Goal: Book appointment/travel/reservation

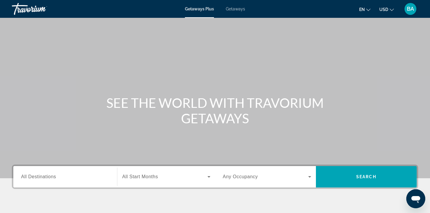
click at [236, 10] on span "Getaways" at bounding box center [235, 9] width 19 height 5
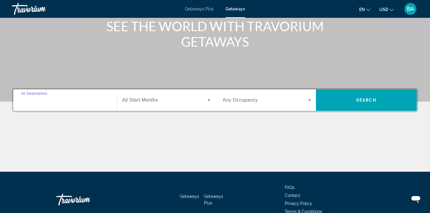
click at [72, 102] on input "Destination All Destinations" at bounding box center [65, 100] width 88 height 7
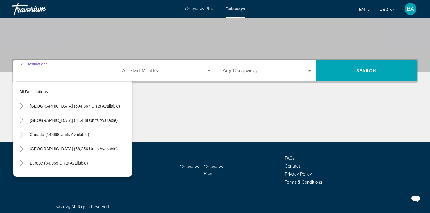
scroll to position [108, 0]
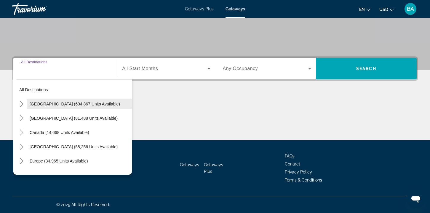
click at [72, 102] on span "[GEOGRAPHIC_DATA] (604,867 units available)" at bounding box center [75, 103] width 90 height 5
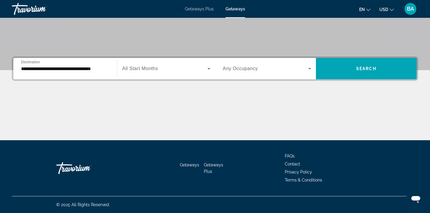
click at [71, 75] on div "**********" at bounding box center [65, 68] width 88 height 17
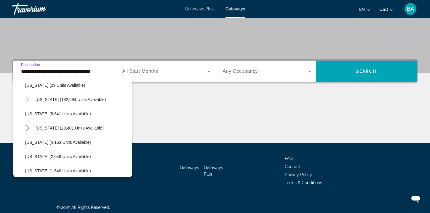
scroll to position [106, 0]
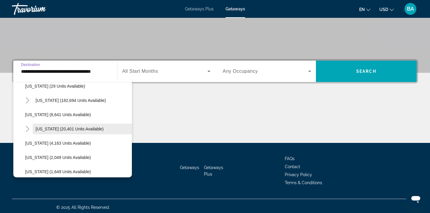
click at [69, 129] on span "[US_STATE] (20,401 units available)" at bounding box center [70, 128] width 68 height 5
type input "**********"
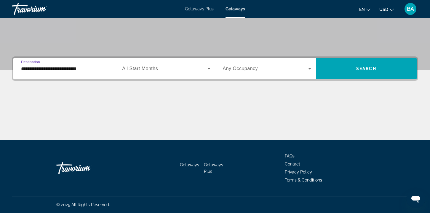
click at [173, 72] on span "Search widget" at bounding box center [164, 68] width 85 height 7
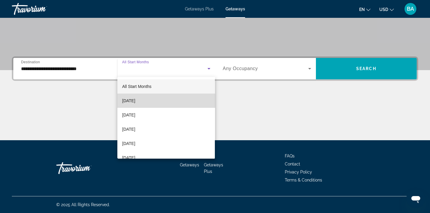
click at [163, 98] on mat-option "[DATE]" at bounding box center [166, 100] width 98 height 14
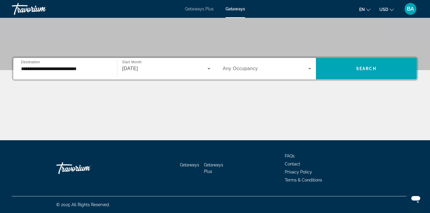
click at [247, 68] on span "Any Occupancy" at bounding box center [240, 68] width 35 height 5
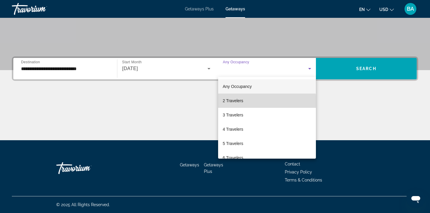
click at [248, 102] on mat-option "2 Travelers" at bounding box center [267, 100] width 98 height 14
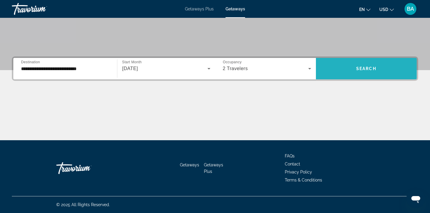
click at [351, 71] on span "Search widget" at bounding box center [366, 68] width 101 height 14
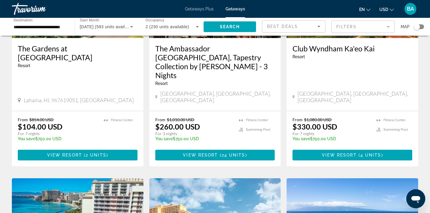
scroll to position [116, 0]
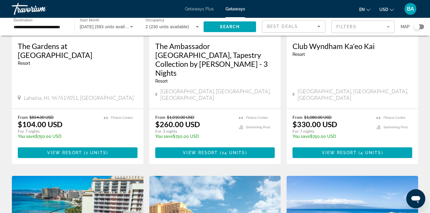
click at [373, 26] on mat-form-field "Filters" at bounding box center [363, 26] width 63 height 12
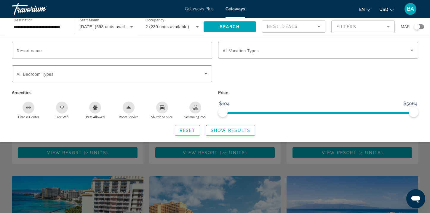
click at [193, 109] on div "Swimming Pool" at bounding box center [196, 107] width 12 height 12
click at [133, 105] on div "Room Service" at bounding box center [129, 107] width 12 height 12
click at [92, 104] on div "Pets Allowed" at bounding box center [95, 107] width 12 height 12
click at [95, 110] on div "Pets Allowed" at bounding box center [95, 107] width 12 height 12
click at [60, 101] on div "Free Wifi" at bounding box center [62, 107] width 12 height 12
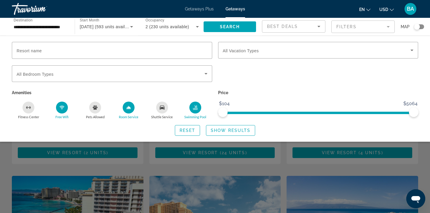
click at [25, 101] on button "Fitness Center" at bounding box center [29, 110] width 34 height 18
click at [160, 108] on icon "Shuttle Service" at bounding box center [162, 107] width 5 height 4
click at [231, 128] on span "Show Results" at bounding box center [231, 130] width 40 height 5
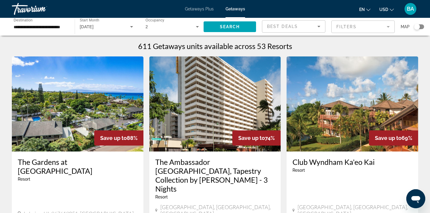
click at [339, 27] on mat-form-field "Filters" at bounding box center [363, 26] width 63 height 12
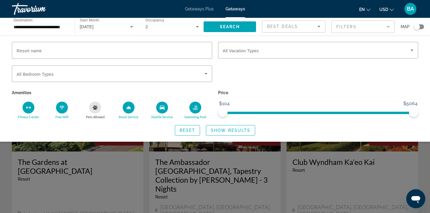
click at [252, 160] on div "Search widget" at bounding box center [215, 151] width 430 height 124
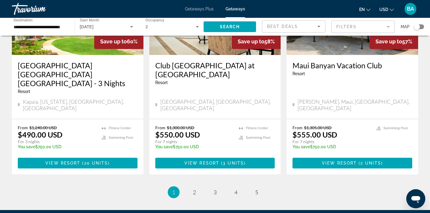
scroll to position [759, 0]
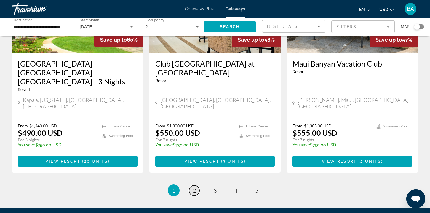
click at [194, 187] on span "2" at bounding box center [194, 190] width 3 height 7
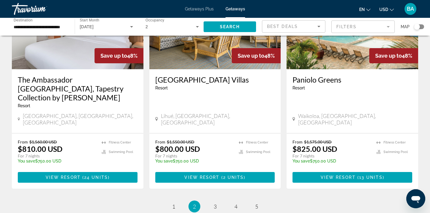
scroll to position [774, 0]
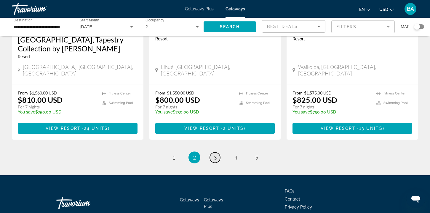
click at [214, 154] on span "3" at bounding box center [215, 157] width 3 height 7
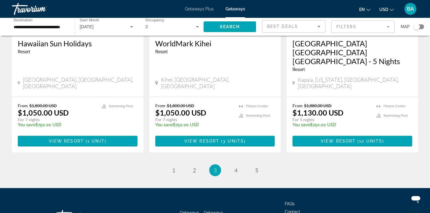
scroll to position [754, 0]
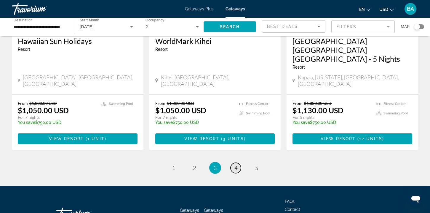
click at [234, 163] on link "page 4" at bounding box center [236, 168] width 10 height 10
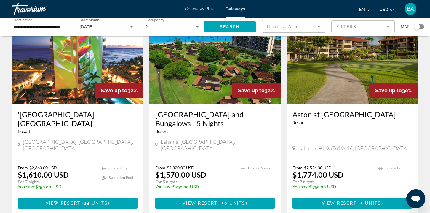
scroll to position [774, 0]
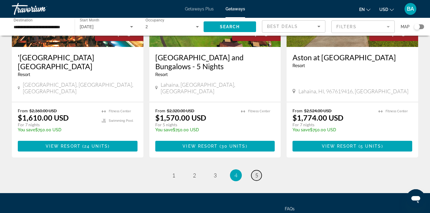
click at [253, 170] on link "page 5" at bounding box center [257, 175] width 10 height 10
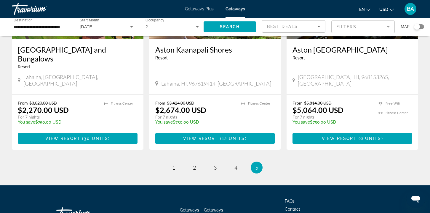
scroll to position [344, 0]
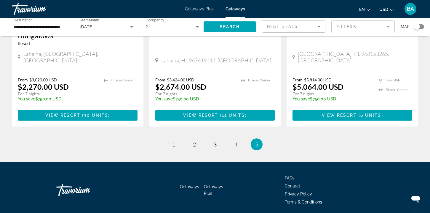
click at [275, 138] on ul "5 / 5 page 1 page 2 page 3 page 4 You're on page 5" at bounding box center [215, 144] width 407 height 12
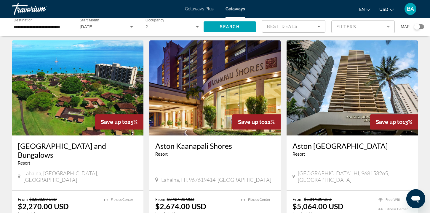
scroll to position [222, 0]
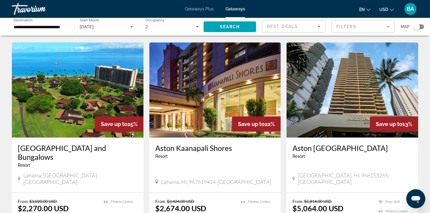
click at [73, 101] on img "Main content" at bounding box center [78, 89] width 132 height 95
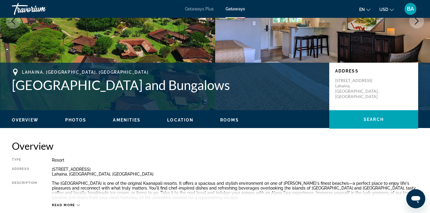
scroll to position [84, 0]
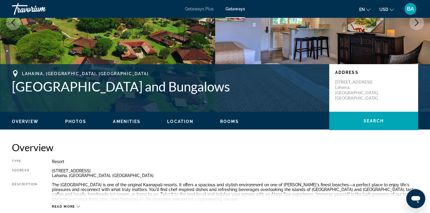
click at [221, 122] on span "Rooms" at bounding box center [229, 121] width 19 height 5
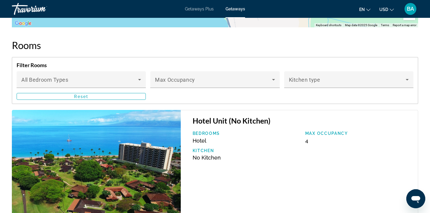
scroll to position [877, 0]
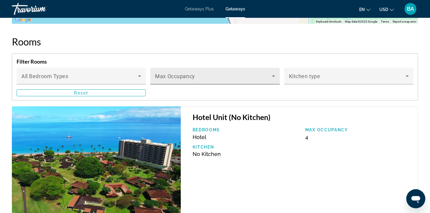
click at [185, 79] on span "Main content" at bounding box center [213, 78] width 117 height 7
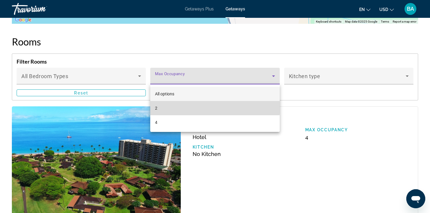
click at [178, 105] on mat-option "2" at bounding box center [214, 108] width 129 height 14
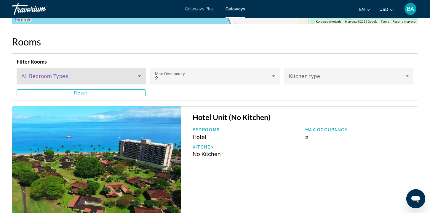
click at [118, 80] on span "Main content" at bounding box center [79, 78] width 117 height 7
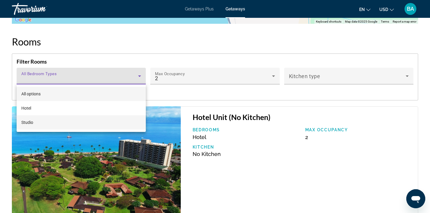
click at [112, 122] on mat-option "Studio" at bounding box center [81, 122] width 129 height 14
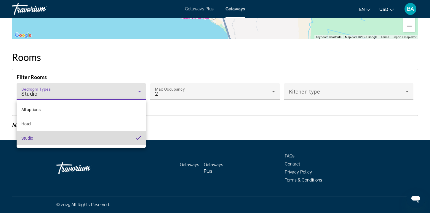
scroll to position [861, 0]
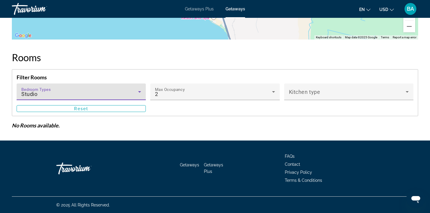
click at [109, 98] on div "Bedroom Types All Bedroom Types Studio" at bounding box center [81, 91] width 120 height 17
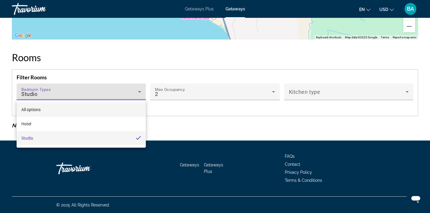
click at [89, 107] on mat-option "All options" at bounding box center [81, 109] width 129 height 14
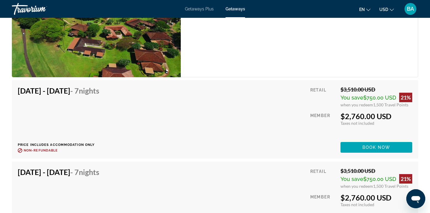
scroll to position [1041, 0]
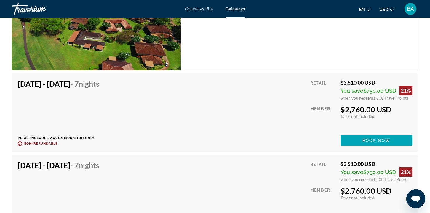
click at [104, 105] on div "[DATE] - [DATE] - 7 Nights Price includes accommodation only Refundable until :…" at bounding box center [61, 112] width 86 height 66
click at [94, 88] on h4 "[DATE] - [DATE] - 7 Nights" at bounding box center [59, 83] width 82 height 9
click at [74, 123] on div "[DATE] - [DATE] - 7 Nights Price includes accommodation only Refundable until :…" at bounding box center [61, 112] width 86 height 66
click at [331, 88] on div "Retail" at bounding box center [324, 89] width 26 height 21
click at [353, 83] on div "$3,510.00 USD" at bounding box center [377, 82] width 72 height 7
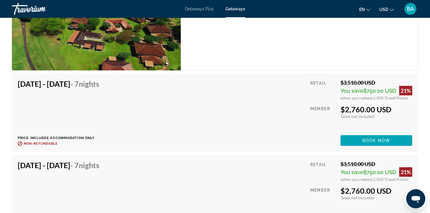
click at [49, 138] on p "Price includes accommodation only" at bounding box center [61, 138] width 86 height 4
